Goal: Transaction & Acquisition: Purchase product/service

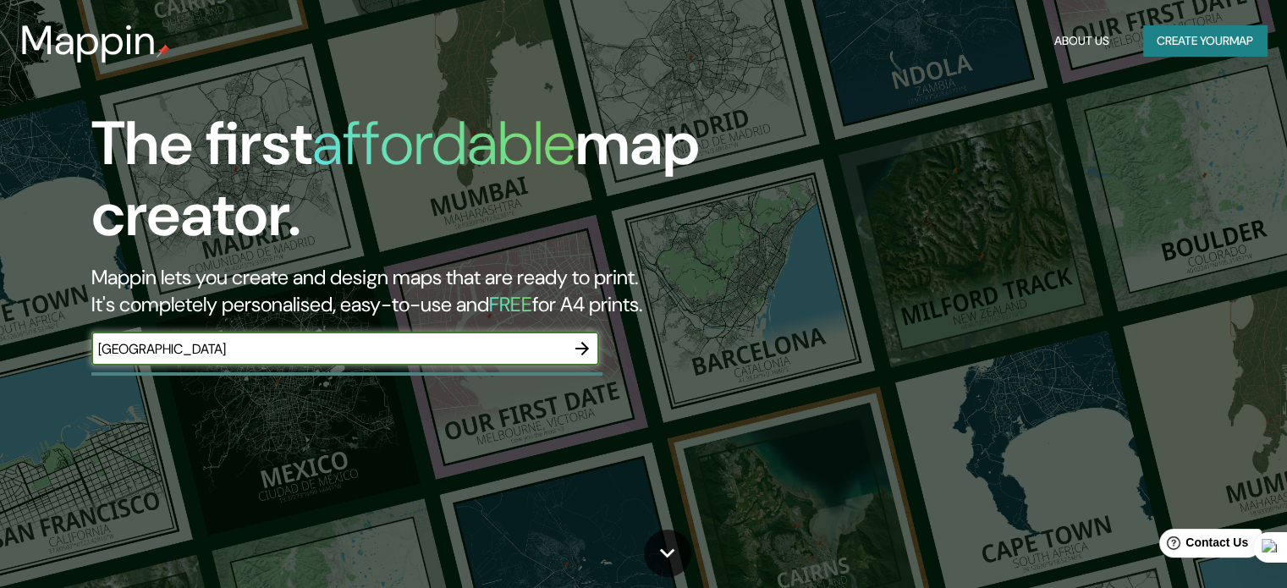
type input "[GEOGRAPHIC_DATA]"
click at [586, 340] on icon "button" at bounding box center [582, 349] width 20 height 20
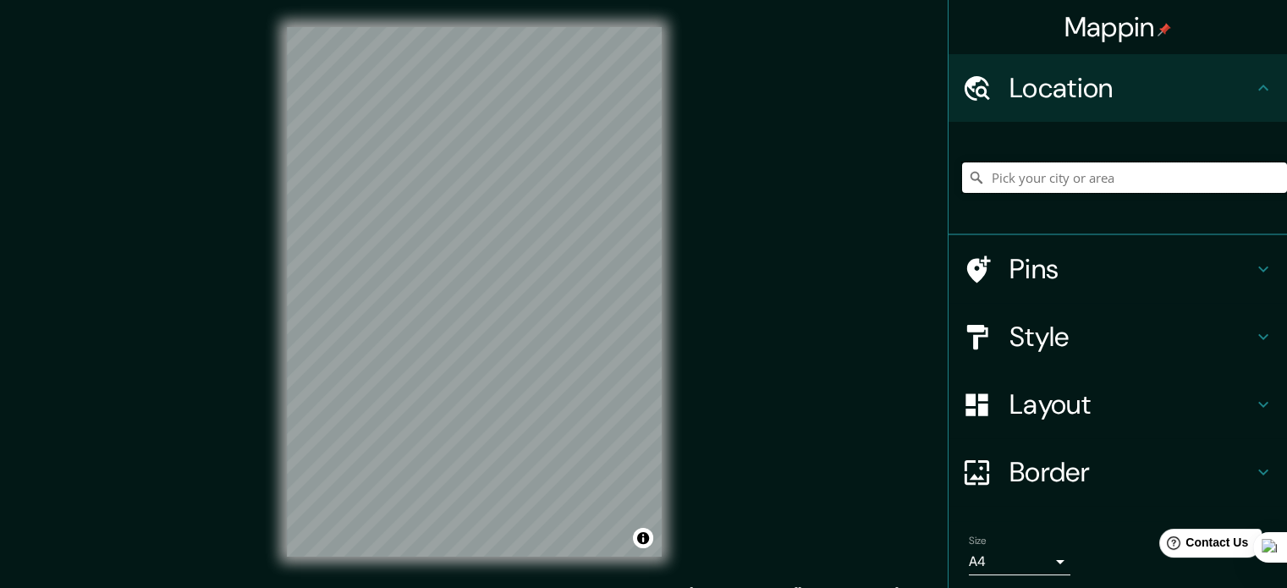
click at [1043, 175] on input "Pick your city or area" at bounding box center [1124, 178] width 325 height 30
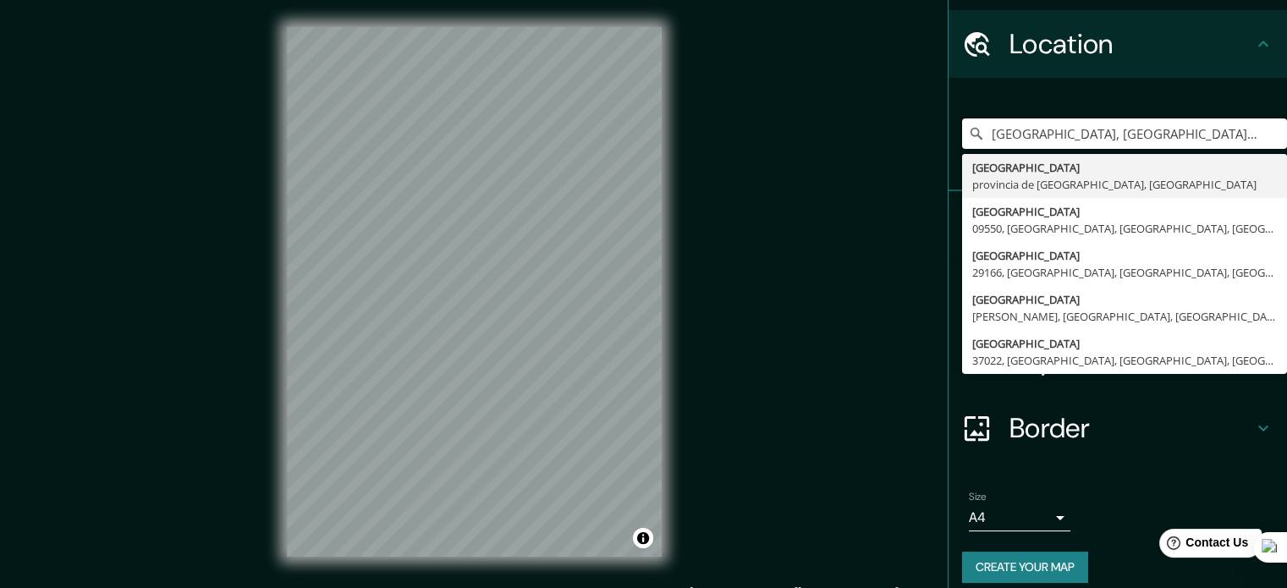
scroll to position [58, 0]
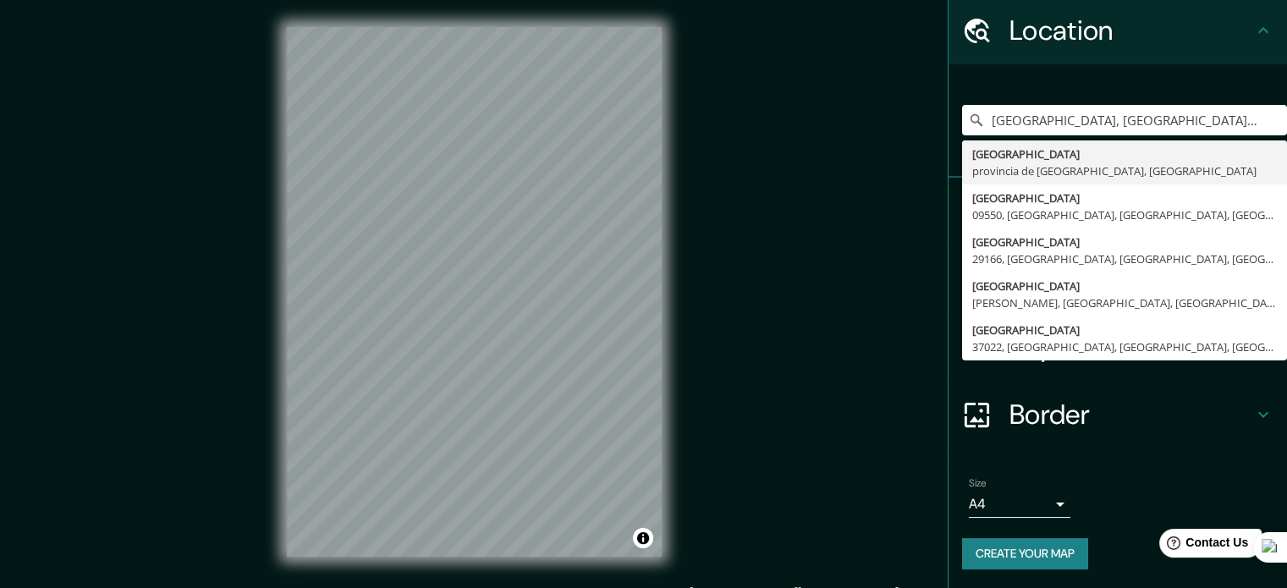
click at [1046, 544] on button "Create your map" at bounding box center [1025, 553] width 126 height 31
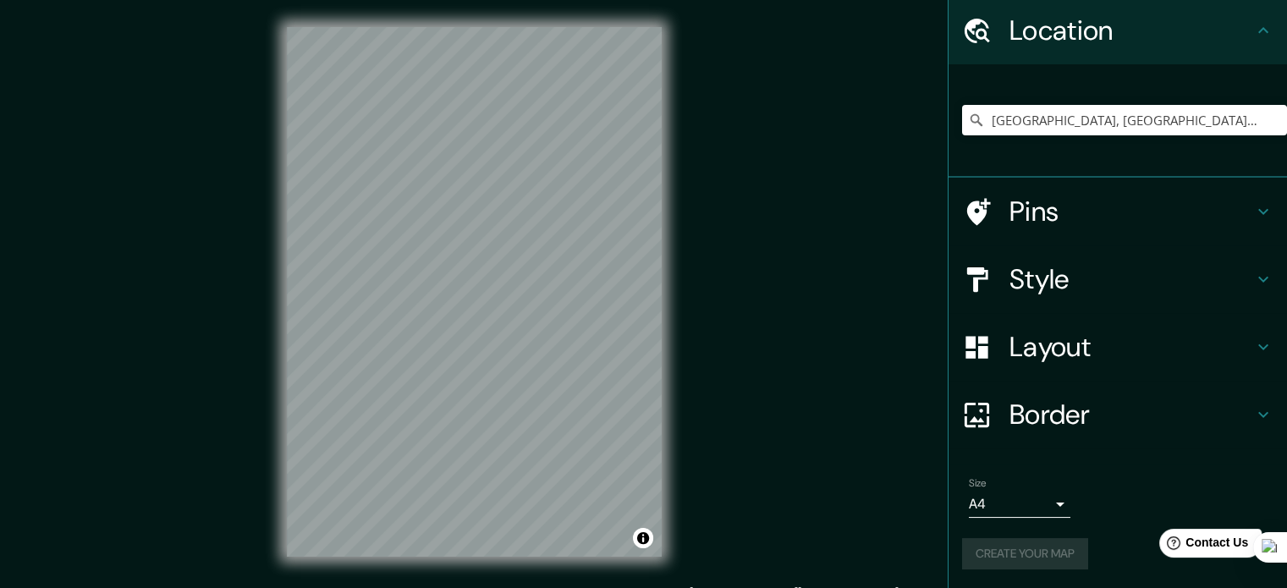
click at [1260, 274] on icon at bounding box center [1264, 279] width 20 height 20
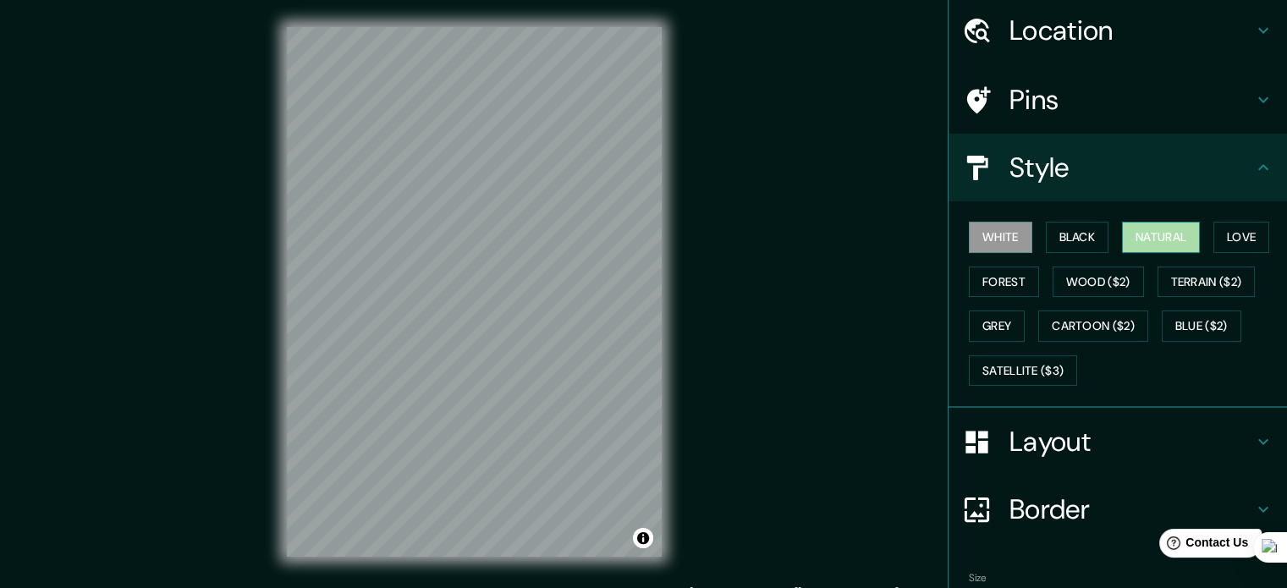
click at [1144, 231] on button "Natural" at bounding box center [1161, 237] width 78 height 31
click at [1071, 224] on button "Black" at bounding box center [1077, 237] width 63 height 31
click at [989, 247] on button "White" at bounding box center [1000, 237] width 63 height 31
click at [1065, 243] on button "Black" at bounding box center [1077, 237] width 63 height 31
click at [998, 238] on button "White" at bounding box center [1000, 237] width 63 height 31
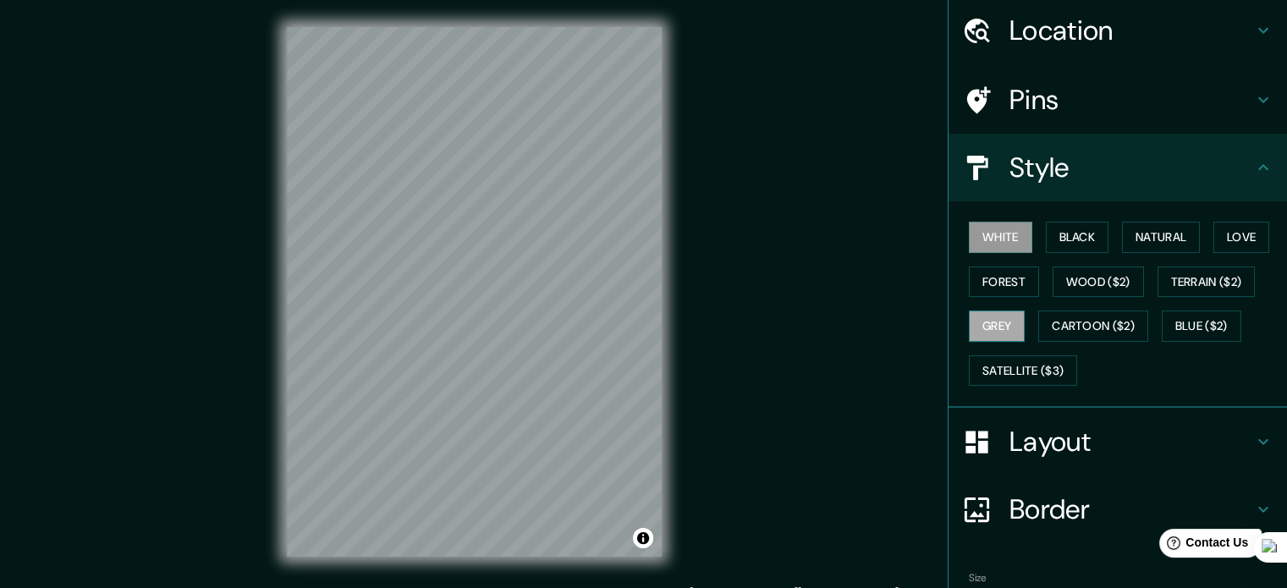
click at [1002, 322] on button "Grey" at bounding box center [997, 326] width 56 height 31
click at [1004, 245] on button "White" at bounding box center [1000, 237] width 63 height 31
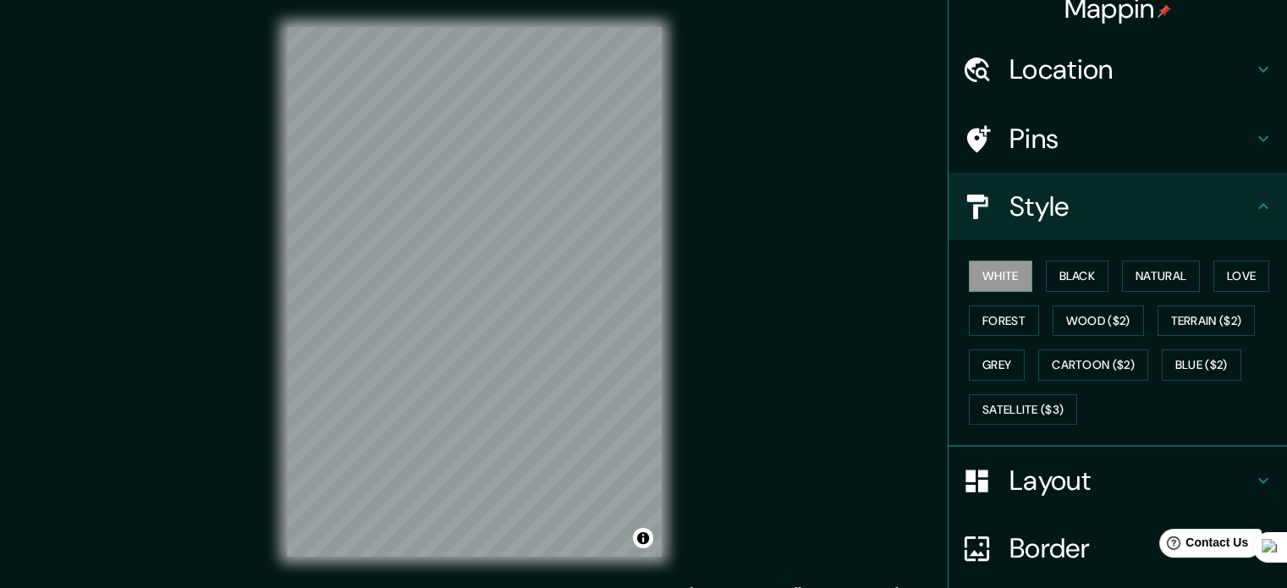
scroll to position [0, 0]
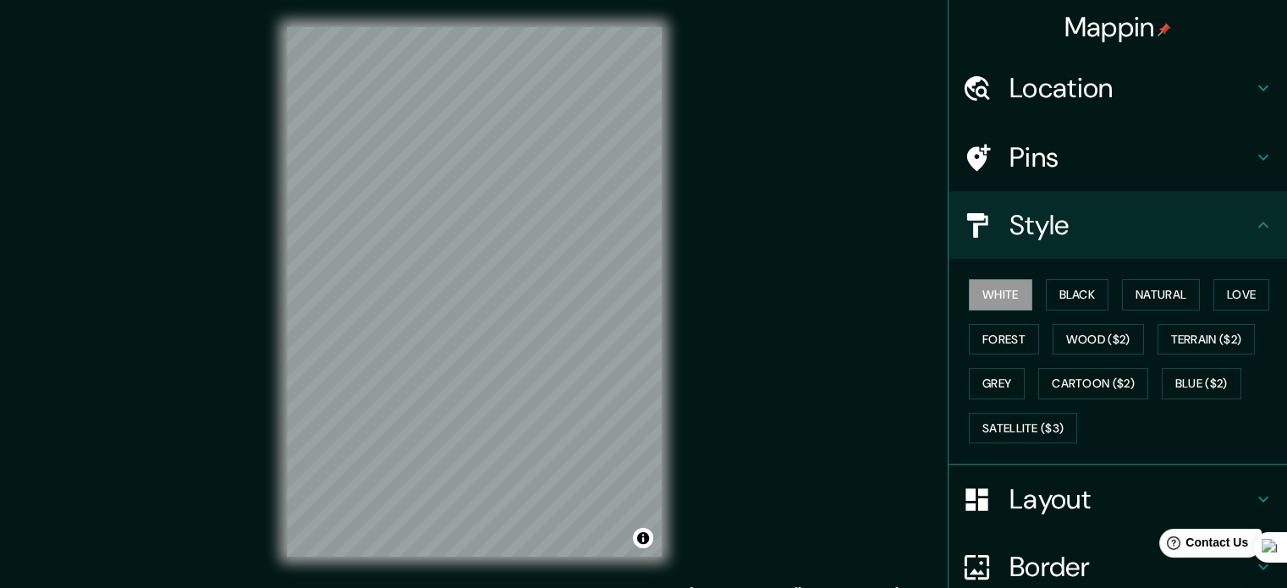
click at [1097, 85] on h4 "Location" at bounding box center [1132, 88] width 244 height 34
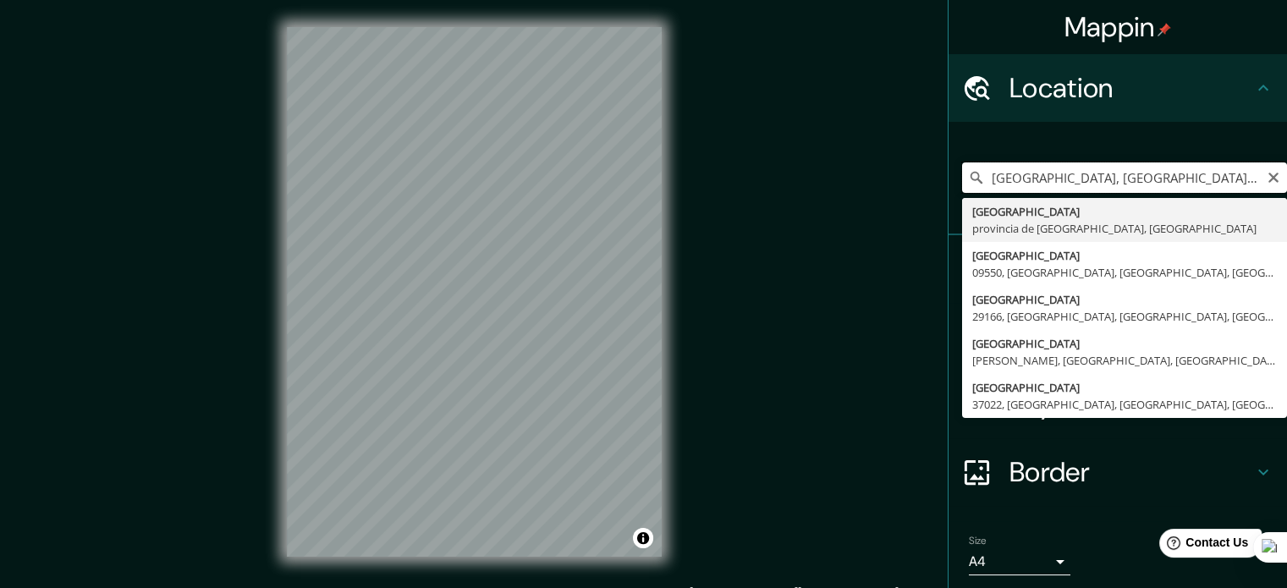
click at [1064, 179] on input "[GEOGRAPHIC_DATA], [GEOGRAPHIC_DATA], [GEOGRAPHIC_DATA]" at bounding box center [1124, 178] width 325 height 30
drag, startPoint x: 1121, startPoint y: 177, endPoint x: 1178, endPoint y: 177, distance: 57.6
click at [1121, 176] on input "[GEOGRAPHIC_DATA], [GEOGRAPHIC_DATA], [GEOGRAPHIC_DATA]" at bounding box center [1124, 178] width 325 height 30
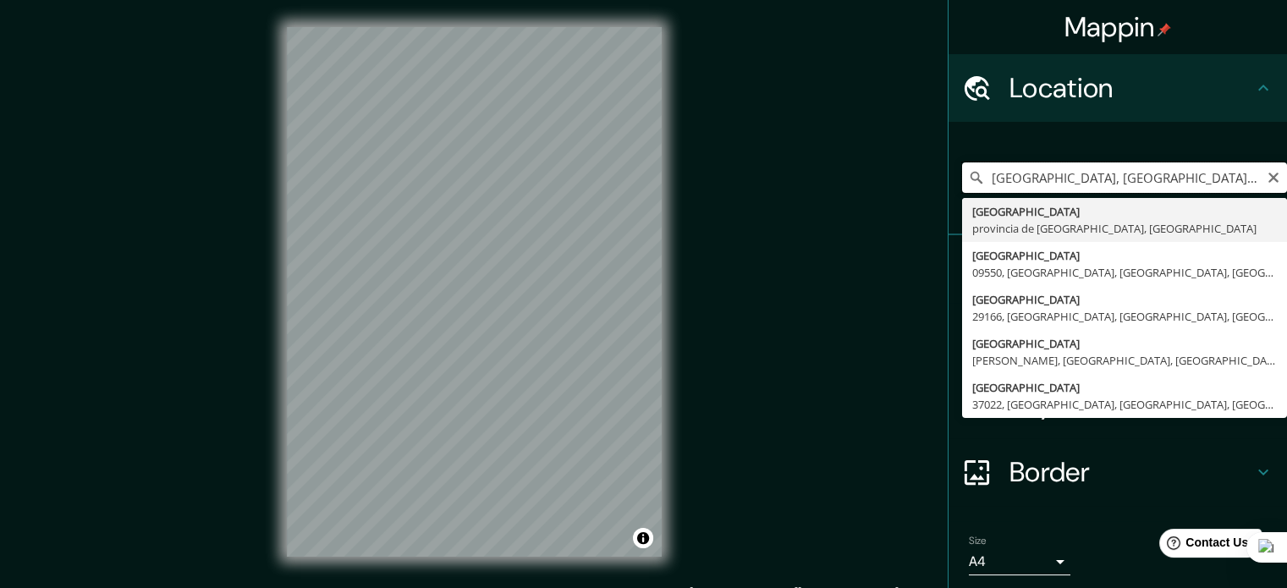
drag, startPoint x: 1185, startPoint y: 177, endPoint x: 1194, endPoint y: 180, distance: 9.9
click at [1186, 177] on input "[GEOGRAPHIC_DATA], [GEOGRAPHIC_DATA], [GEOGRAPHIC_DATA]" at bounding box center [1124, 178] width 325 height 30
click at [1188, 179] on input "[GEOGRAPHIC_DATA], [GEOGRAPHIC_DATA], [GEOGRAPHIC_DATA]" at bounding box center [1124, 178] width 325 height 30
drag, startPoint x: 1185, startPoint y: 179, endPoint x: 940, endPoint y: 205, distance: 246.9
click at [949, 205] on div "[GEOGRAPHIC_DATA], [GEOGRAPHIC_DATA], [GEOGRAPHIC_DATA] [GEOGRAPHIC_DATA] [GEOG…" at bounding box center [1118, 178] width 339 height 113
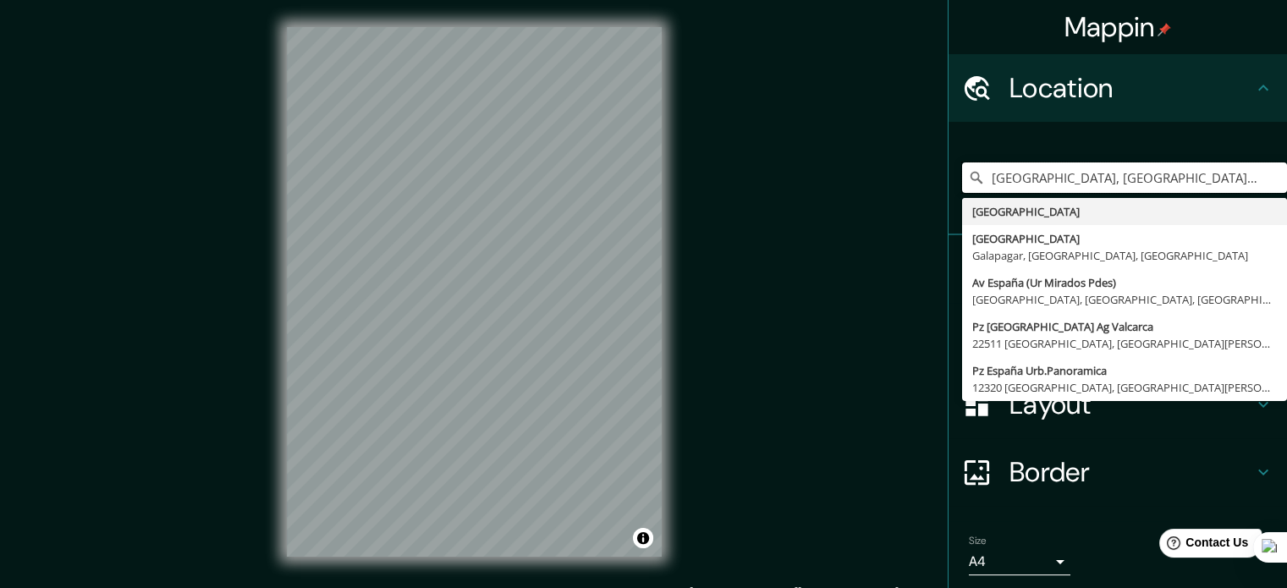
drag, startPoint x: 1187, startPoint y: 179, endPoint x: 914, endPoint y: 183, distance: 272.6
click at [914, 183] on div "Mappin Location [GEOGRAPHIC_DATA], [GEOGRAPHIC_DATA], [GEOGRAPHIC_DATA] [GEOGRA…" at bounding box center [643, 305] width 1287 height 611
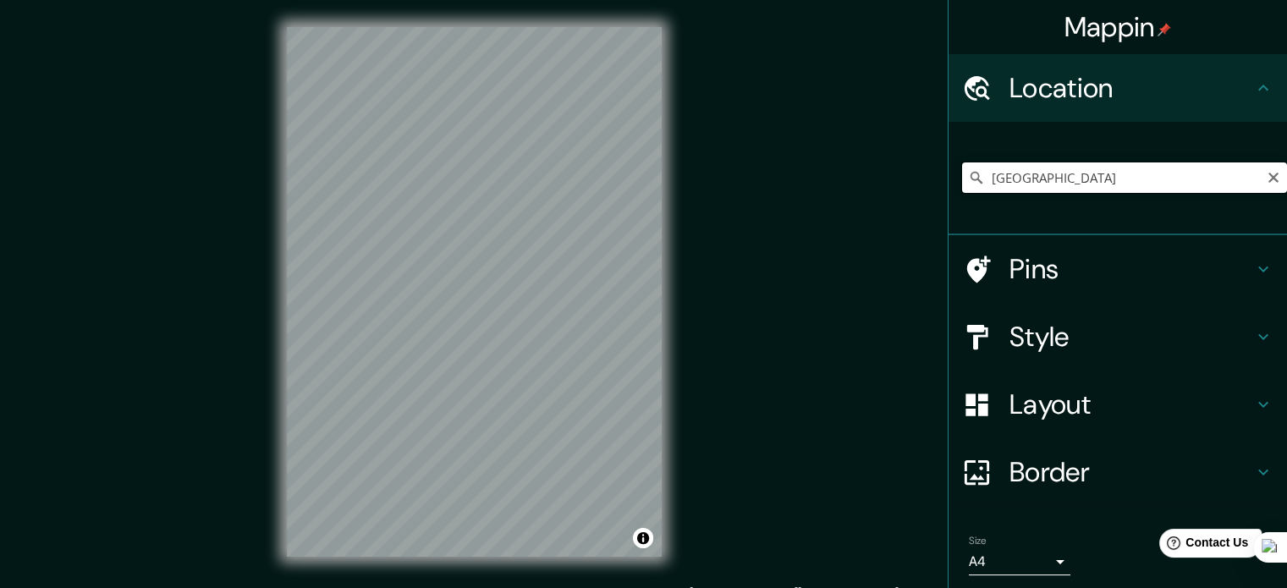
click at [1066, 166] on input "[GEOGRAPHIC_DATA]" at bounding box center [1124, 178] width 325 height 30
type input "[GEOGRAPHIC_DATA]"
click at [1034, 563] on body "Mappin Location [GEOGRAPHIC_DATA] [GEOGRAPHIC_DATA] [GEOGRAPHIC_DATA] [GEOGRAPH…" at bounding box center [643, 294] width 1287 height 588
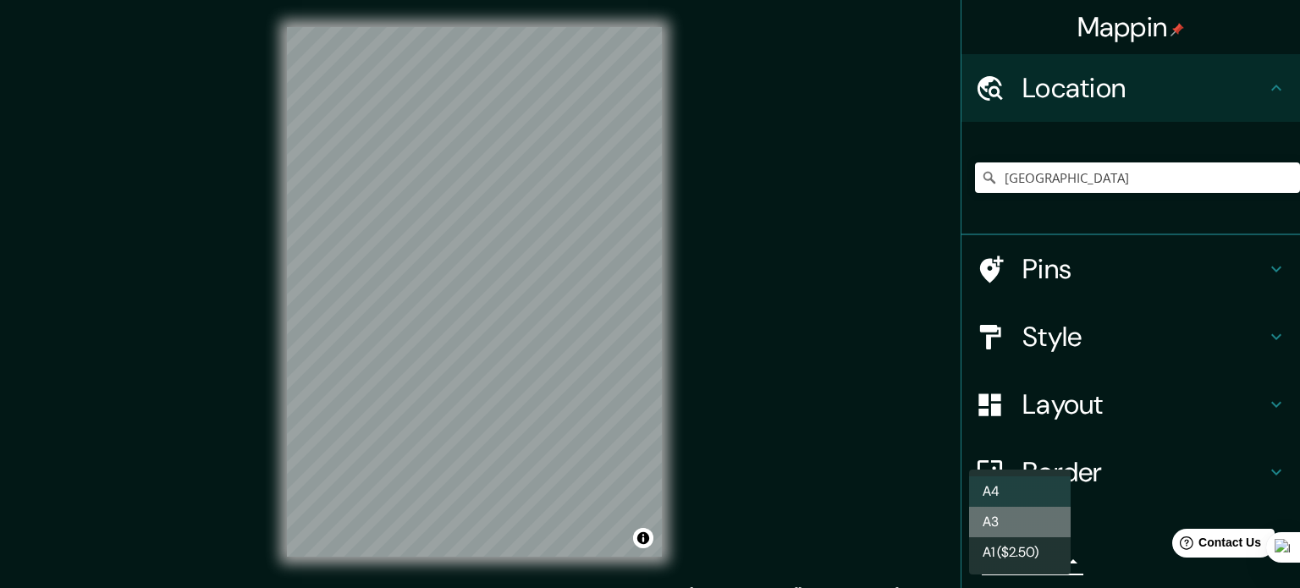
click at [1039, 519] on li "A3" at bounding box center [1020, 522] width 102 height 30
type input "a4"
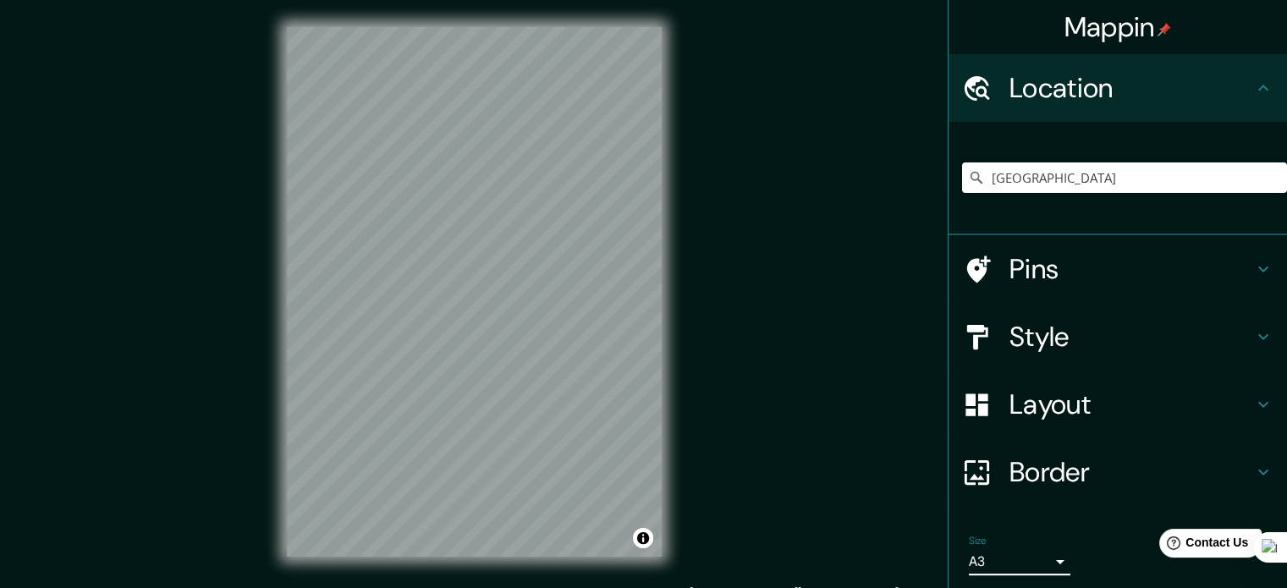
click at [1116, 462] on h4 "Border" at bounding box center [1132, 472] width 244 height 34
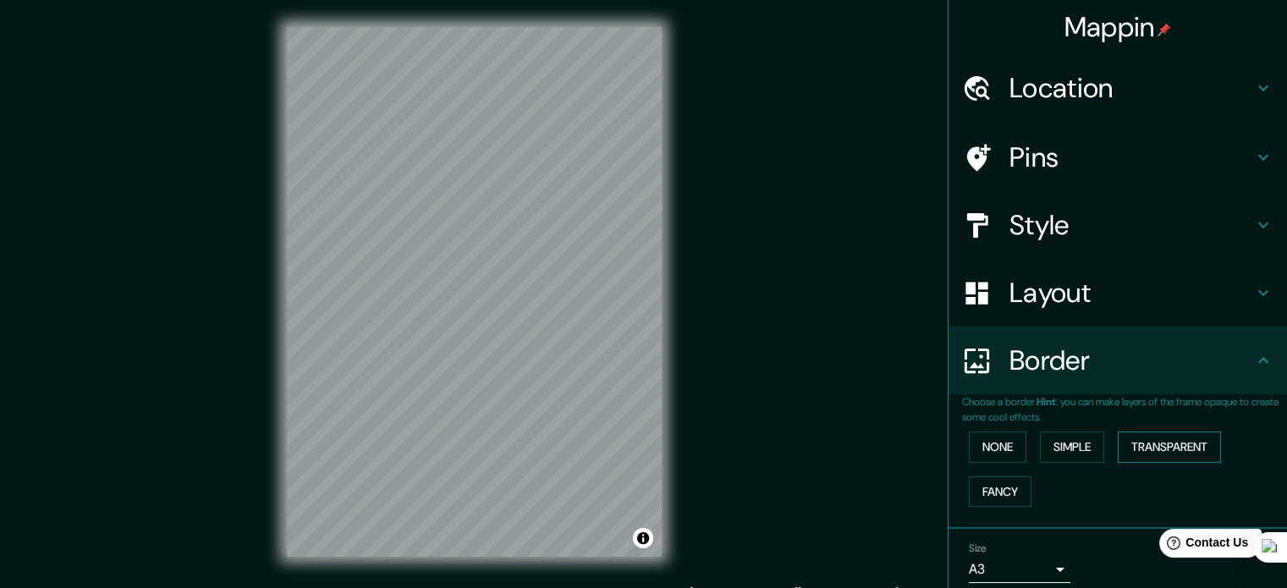
click at [1158, 444] on button "Transparent" at bounding box center [1169, 447] width 103 height 31
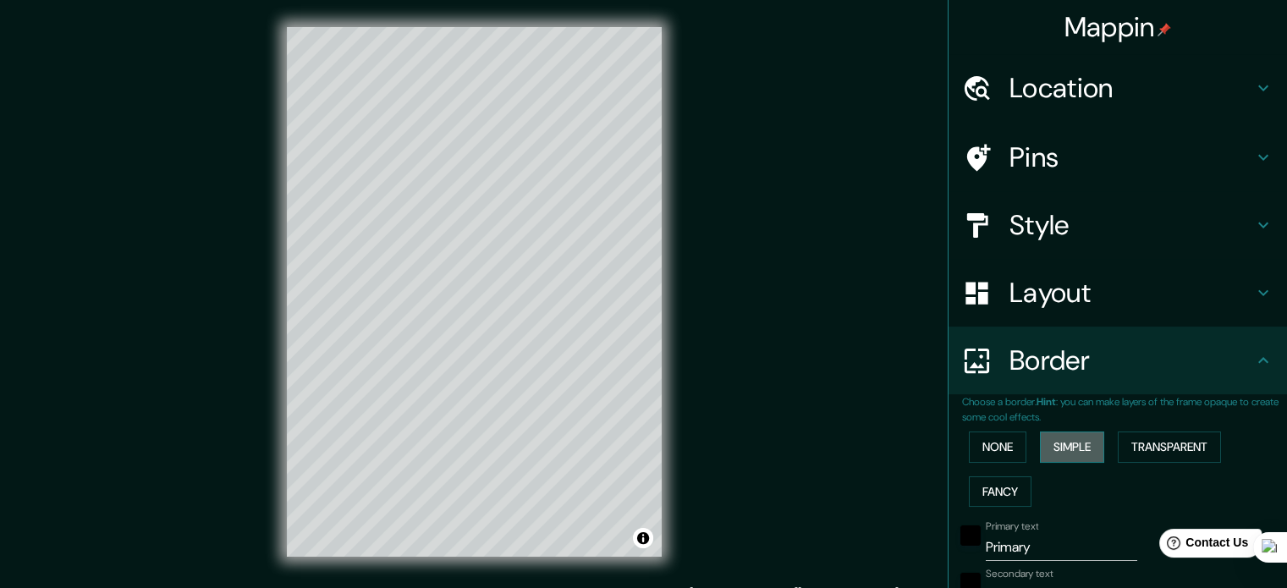
click at [1073, 444] on button "Simple" at bounding box center [1072, 447] width 64 height 31
click at [1000, 449] on button "None" at bounding box center [998, 447] width 58 height 31
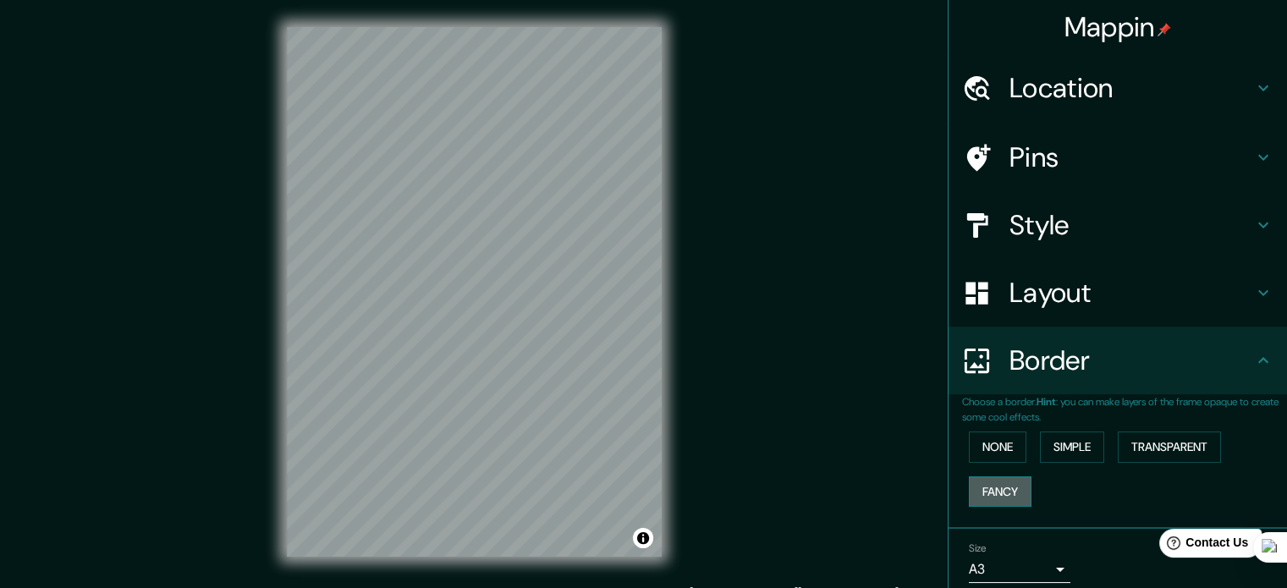
click at [985, 487] on button "Fancy" at bounding box center [1000, 492] width 63 height 31
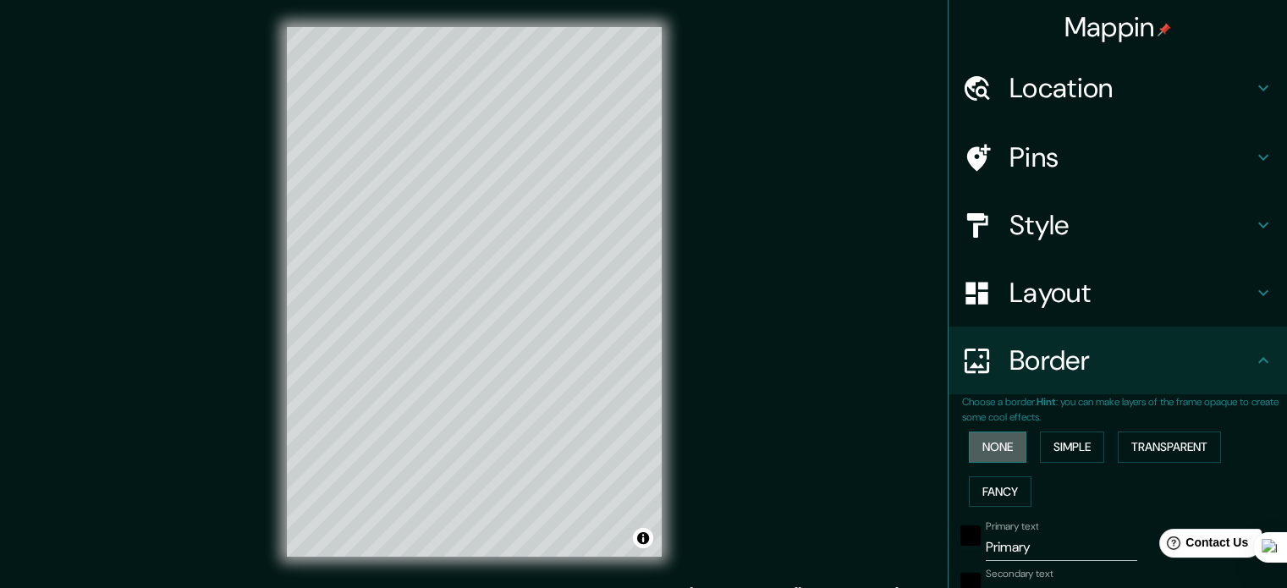
click at [978, 457] on button "None" at bounding box center [998, 447] width 58 height 31
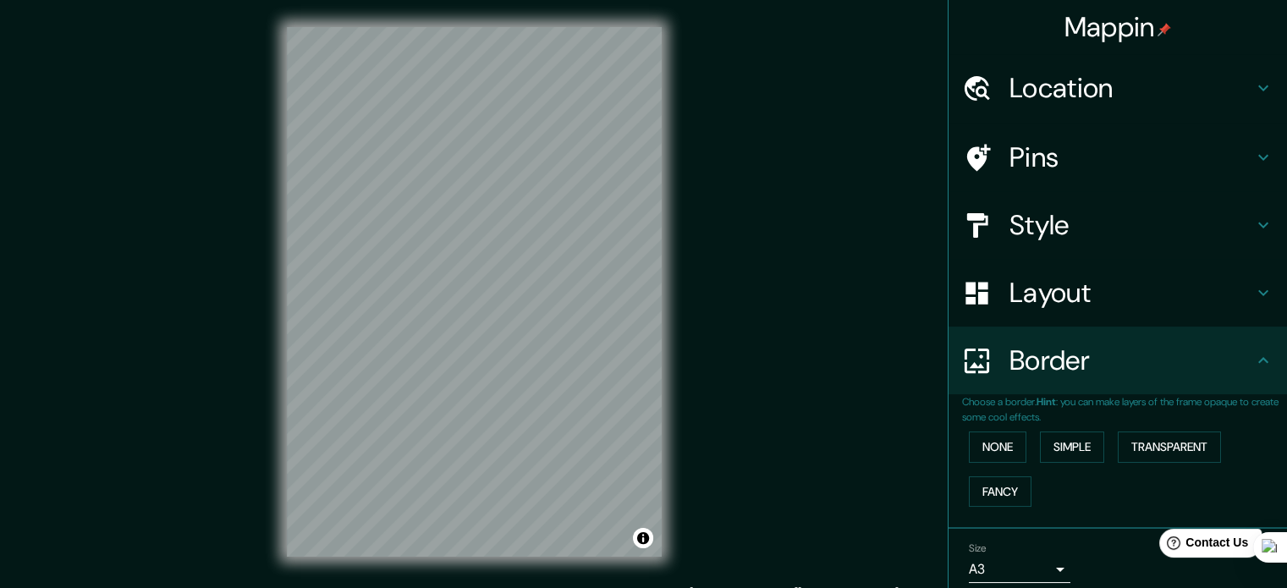
click at [1257, 288] on icon at bounding box center [1264, 293] width 20 height 20
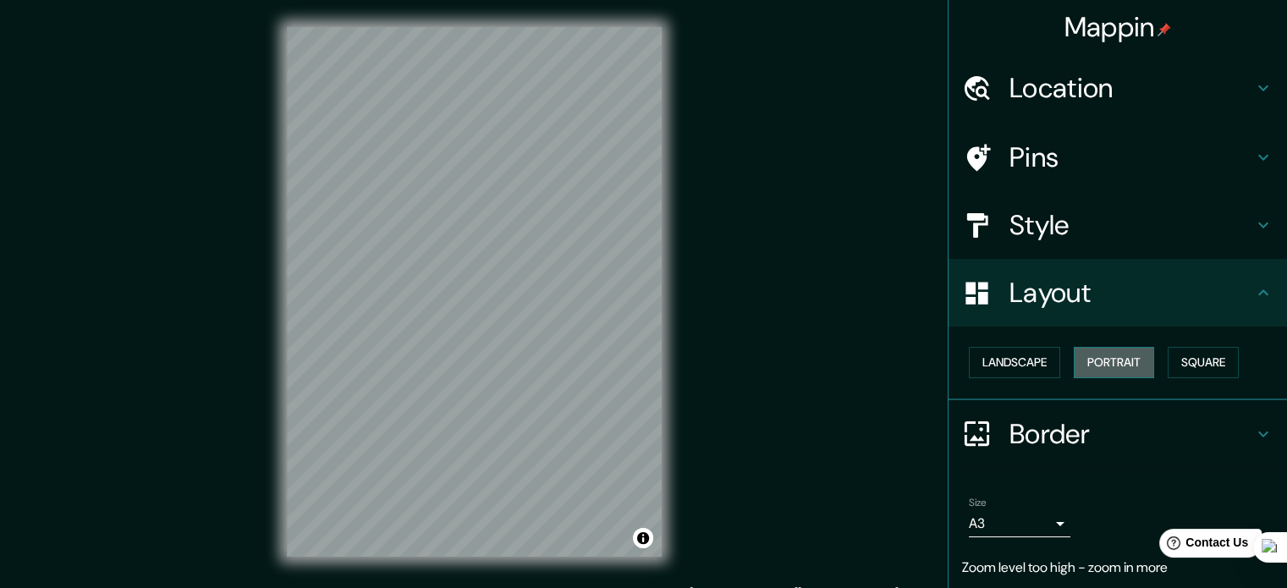
click at [1087, 366] on button "Portrait" at bounding box center [1114, 362] width 80 height 31
click at [1030, 361] on button "Landscape" at bounding box center [1014, 362] width 91 height 31
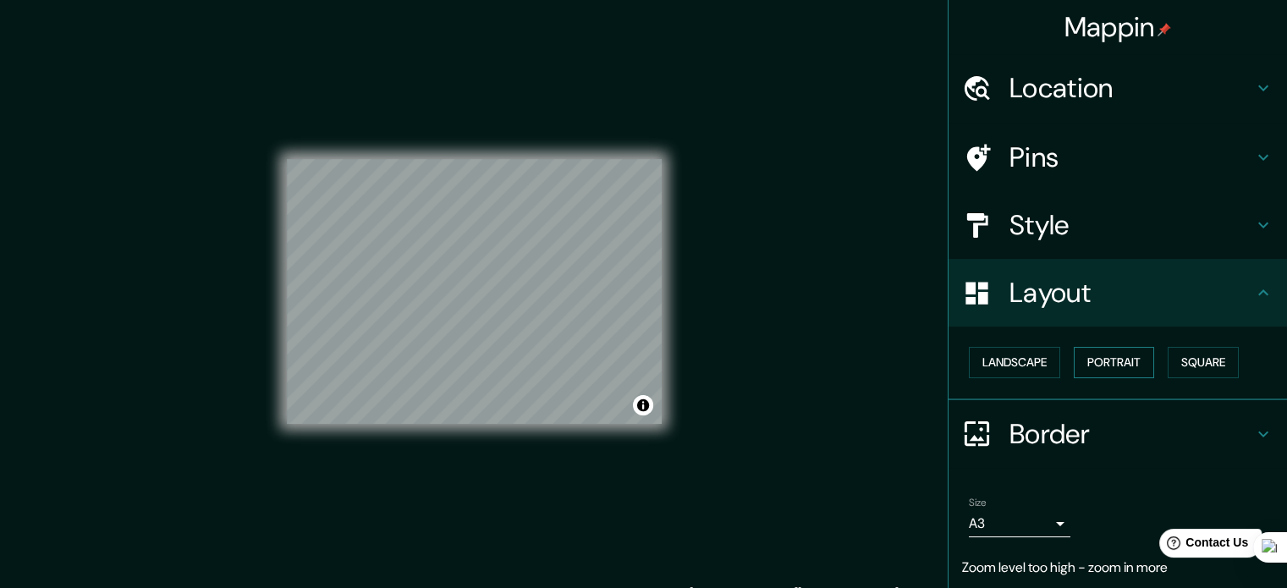
click at [1103, 363] on button "Portrait" at bounding box center [1114, 362] width 80 height 31
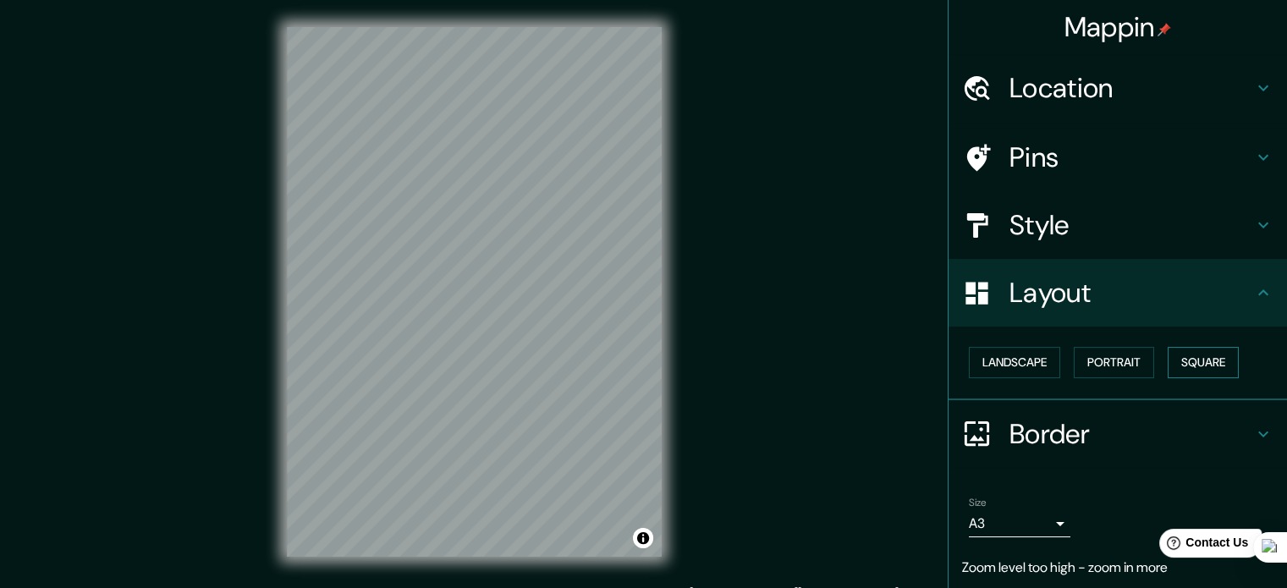
click at [1212, 367] on button "Square" at bounding box center [1203, 362] width 71 height 31
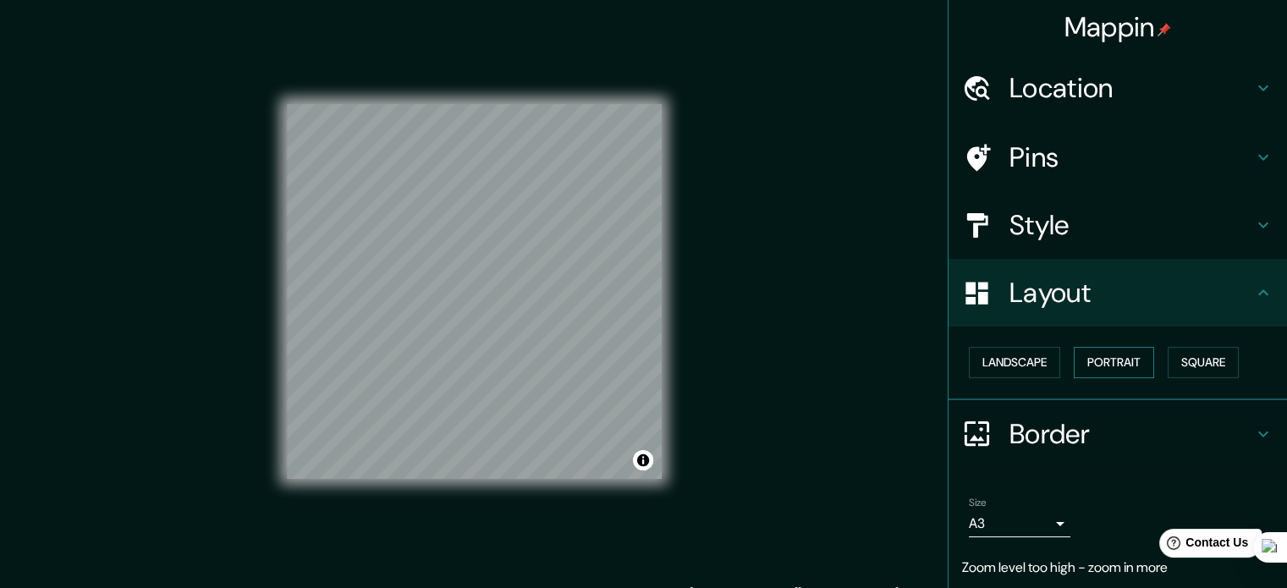
click at [1106, 358] on button "Portrait" at bounding box center [1114, 362] width 80 height 31
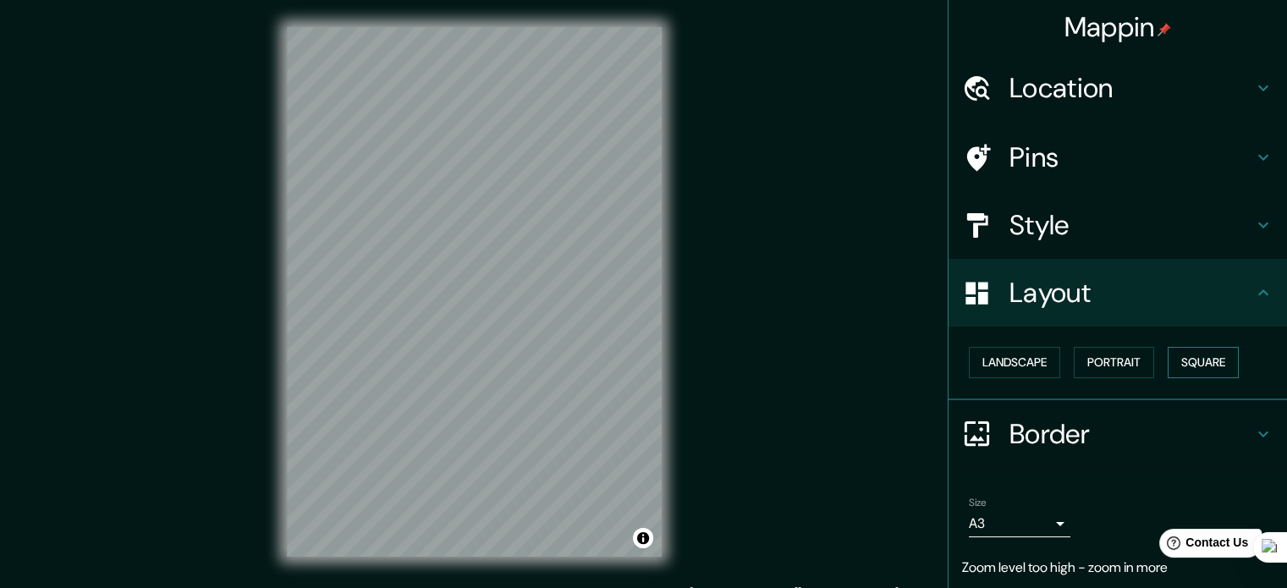
click at [1202, 361] on button "Square" at bounding box center [1203, 362] width 71 height 31
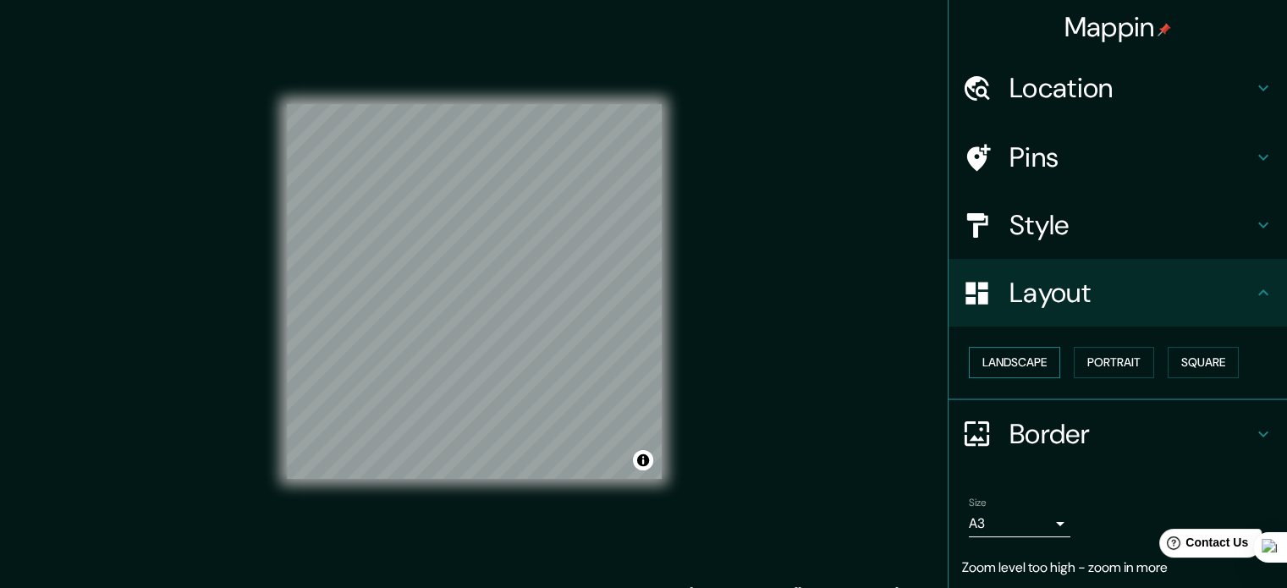
click at [985, 361] on button "Landscape" at bounding box center [1014, 362] width 91 height 31
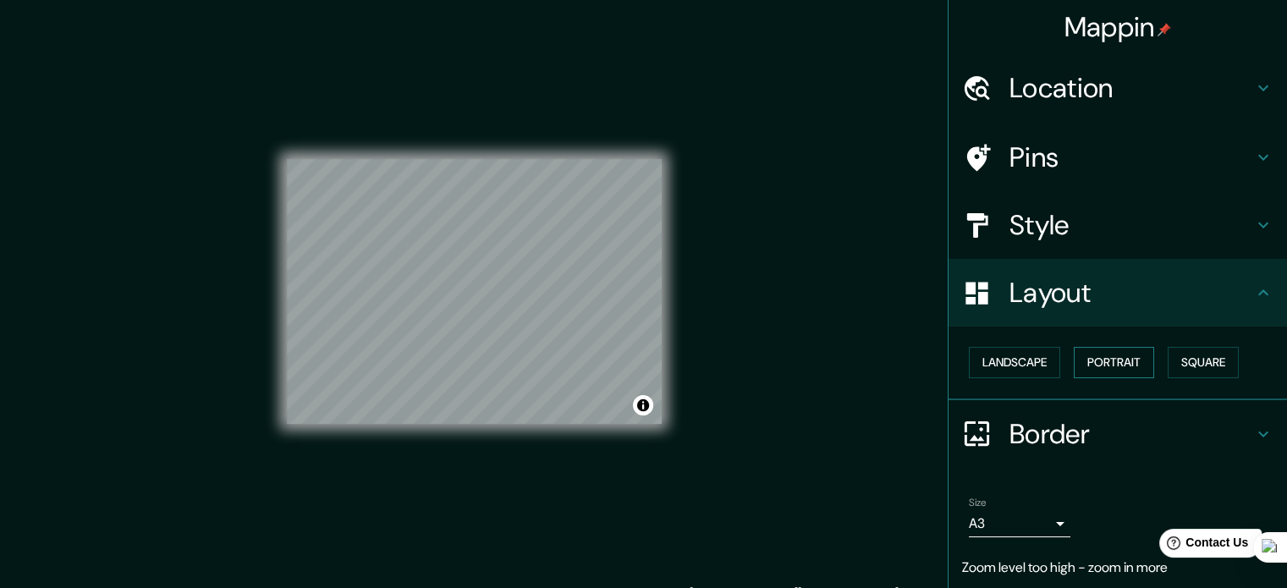
click at [1090, 360] on button "Portrait" at bounding box center [1114, 362] width 80 height 31
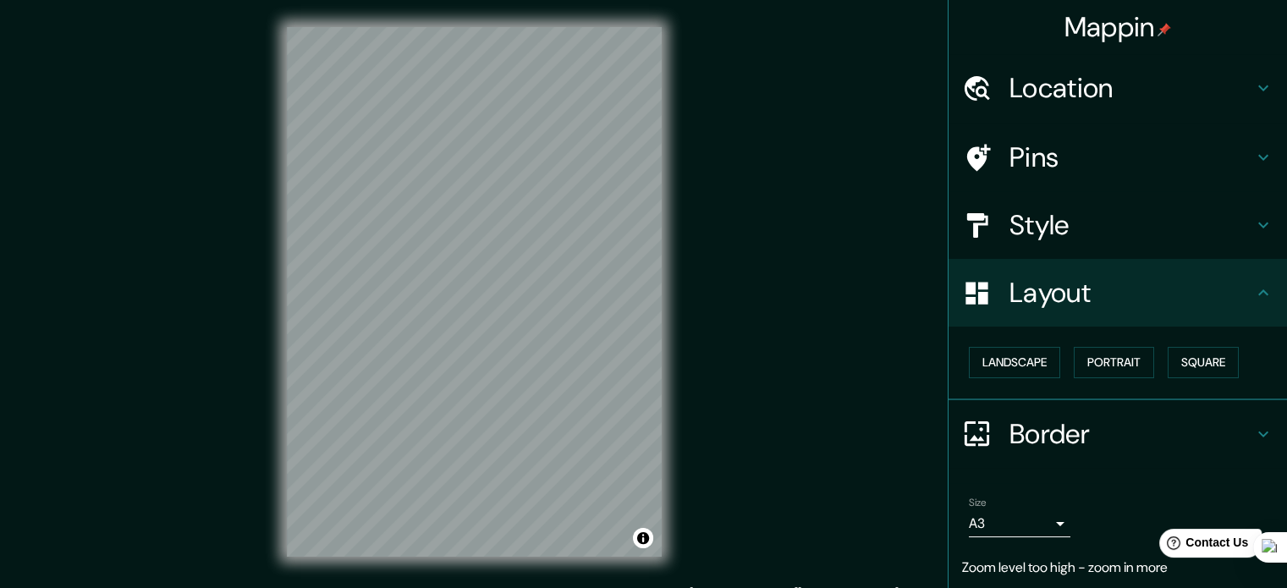
click at [1154, 84] on h4 "Location" at bounding box center [1132, 88] width 244 height 34
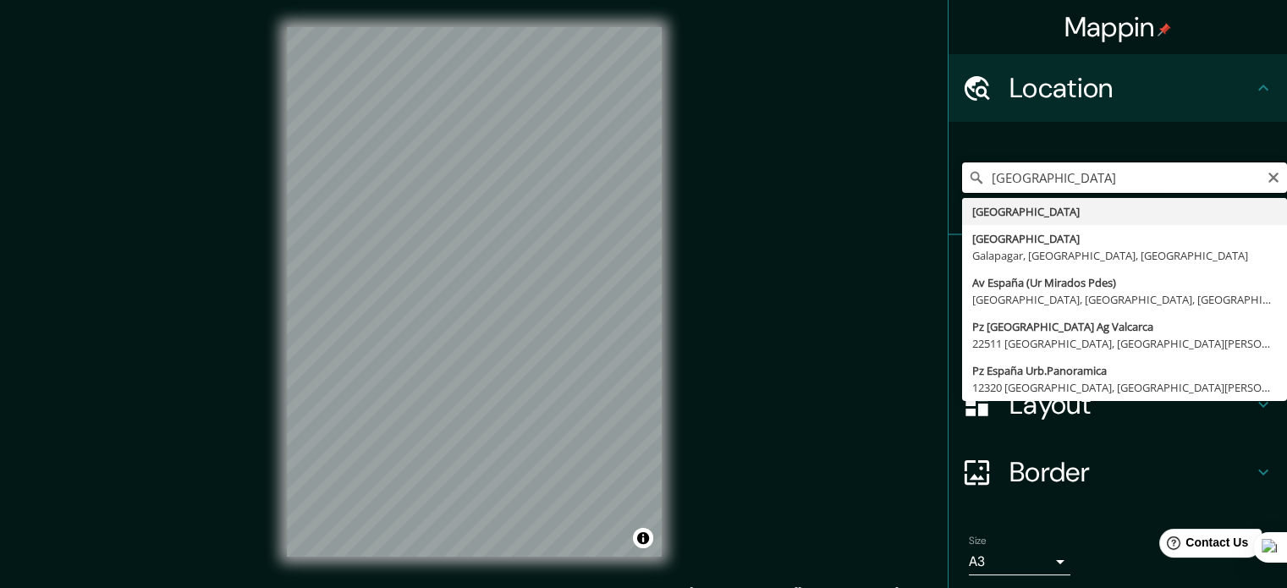
click at [1073, 176] on input "[GEOGRAPHIC_DATA]" at bounding box center [1124, 178] width 325 height 30
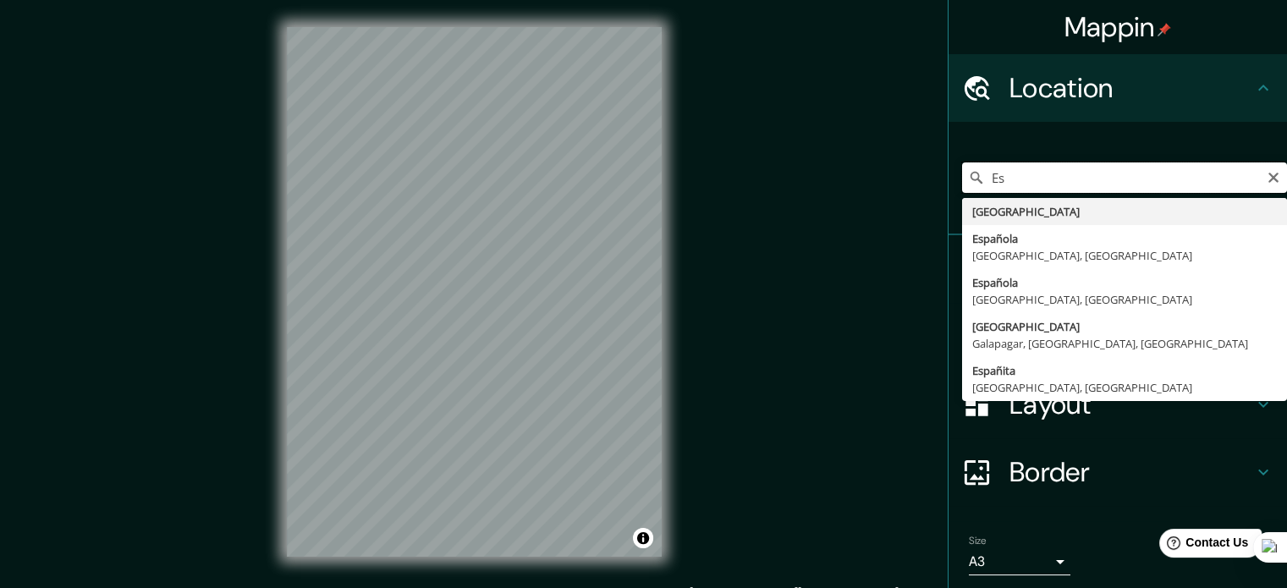
type input "E"
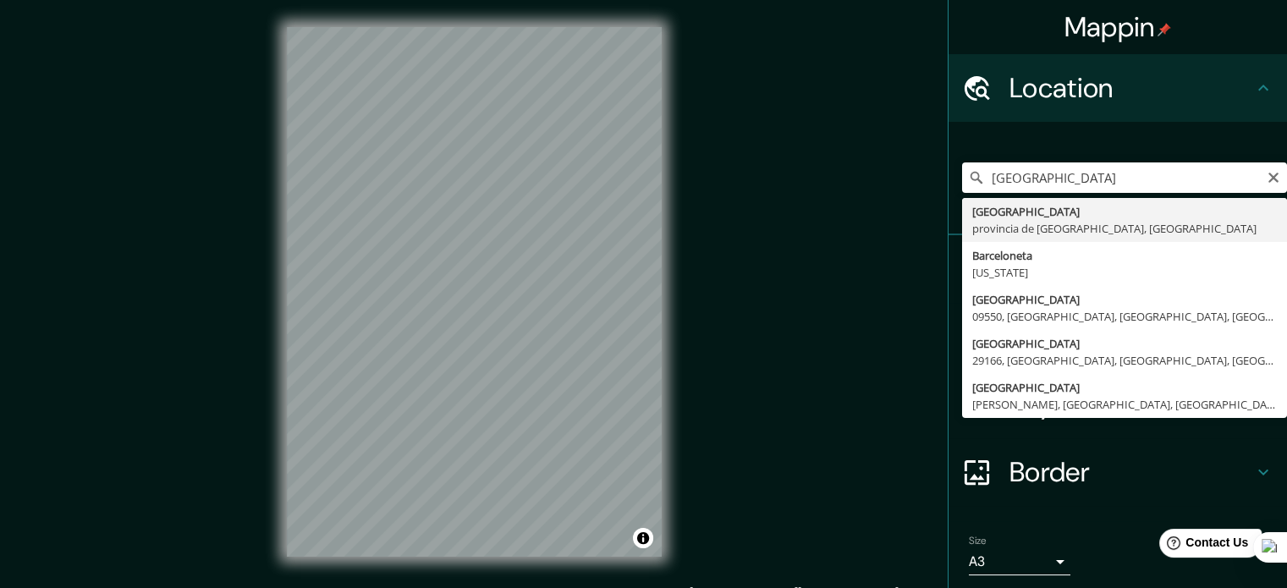
type input "[GEOGRAPHIC_DATA], [GEOGRAPHIC_DATA], [GEOGRAPHIC_DATA]"
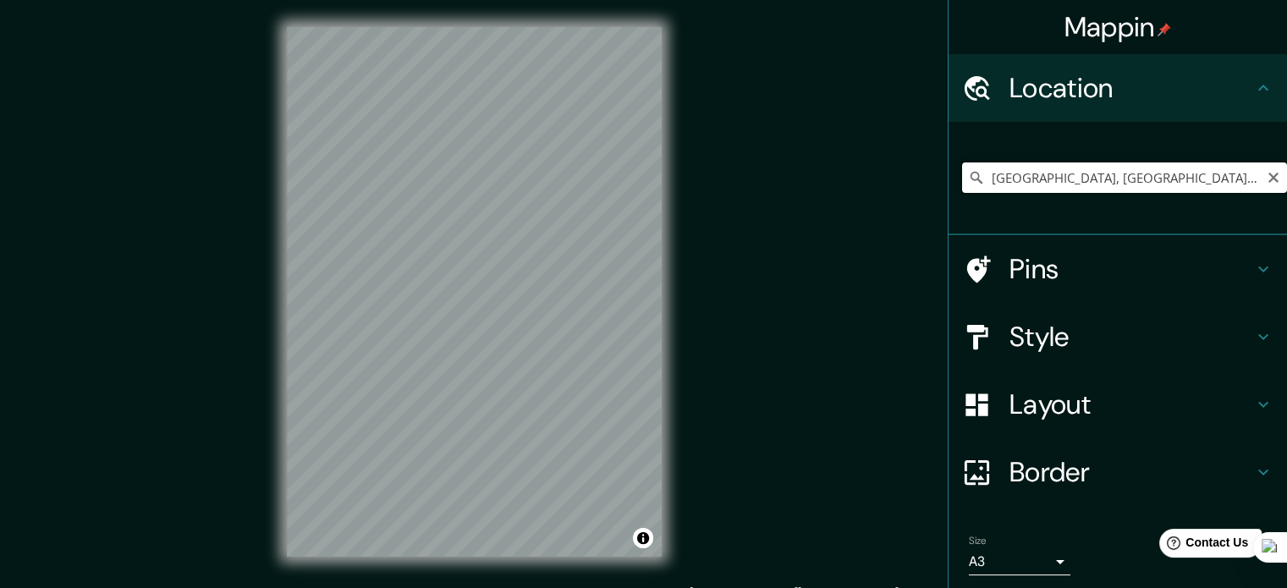
click at [1136, 169] on input "[GEOGRAPHIC_DATA], [GEOGRAPHIC_DATA], [GEOGRAPHIC_DATA]" at bounding box center [1124, 178] width 325 height 30
